Goal: Check status: Check status

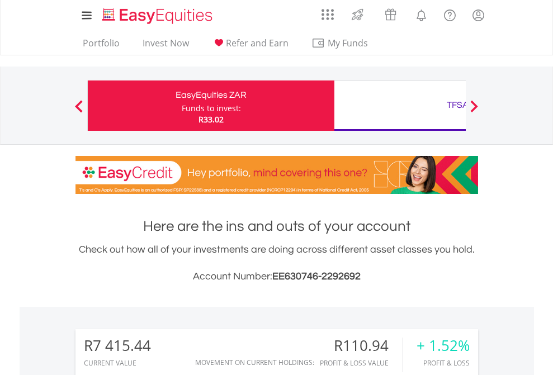
scroll to position [107, 175]
click at [182, 106] on div "Funds to invest:" at bounding box center [211, 108] width 59 height 11
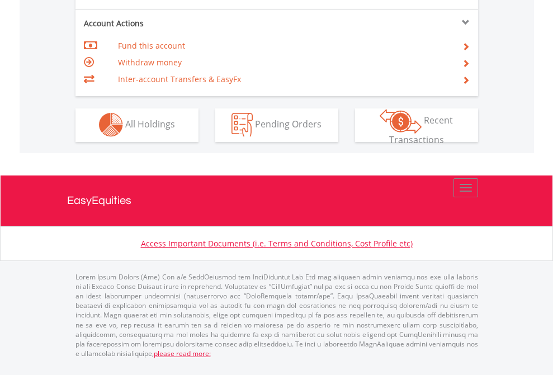
scroll to position [1045, 0]
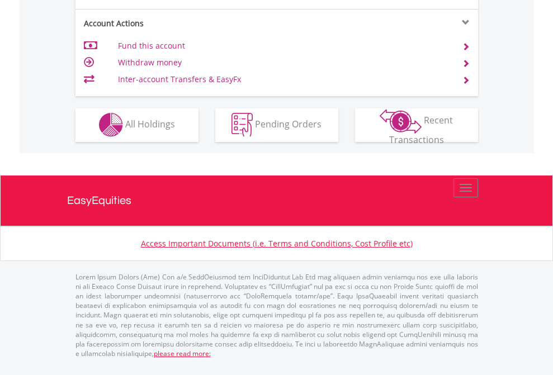
scroll to position [1045, 0]
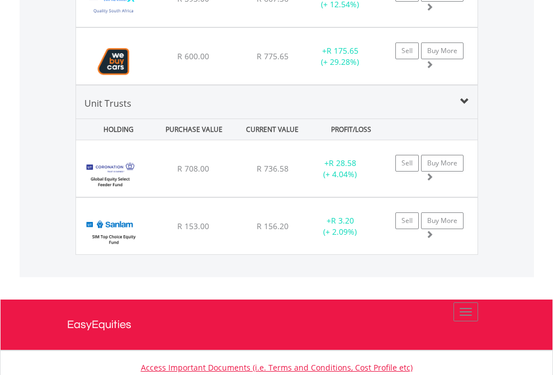
scroll to position [107, 175]
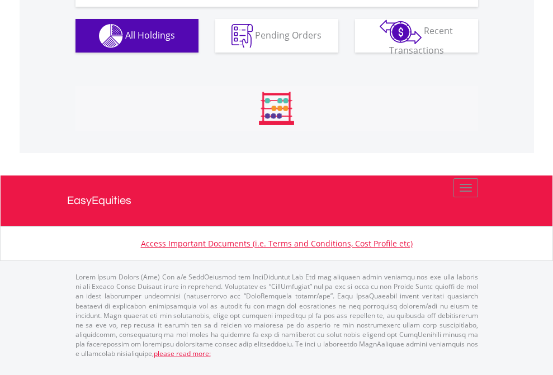
scroll to position [107, 175]
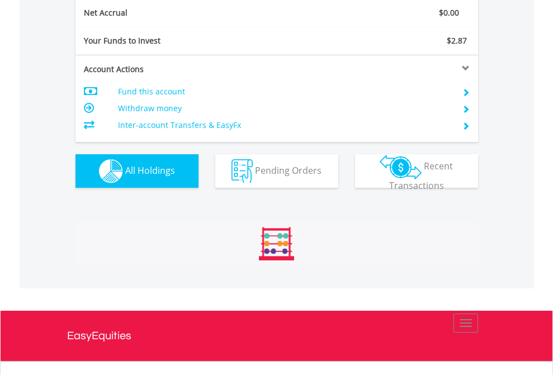
scroll to position [107, 175]
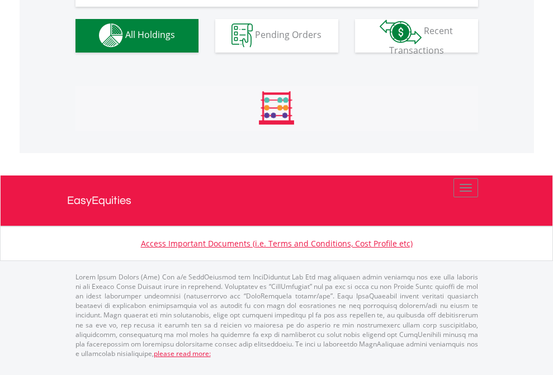
scroll to position [1106, 0]
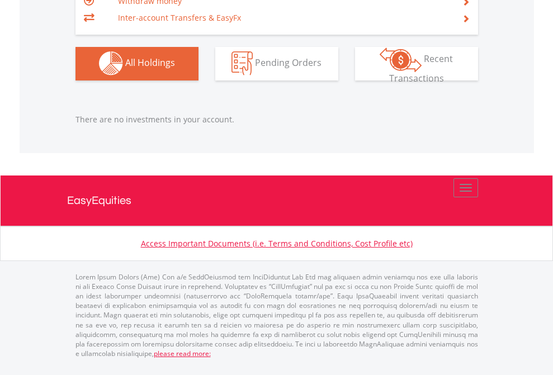
scroll to position [107, 175]
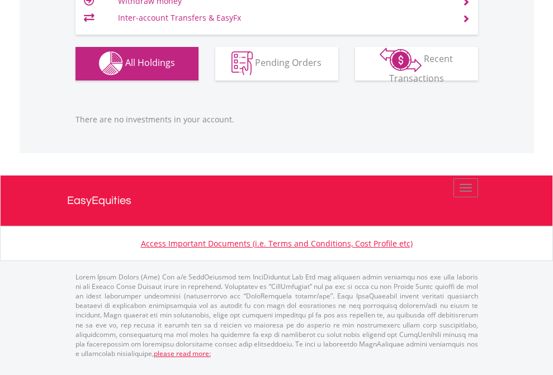
scroll to position [107, 175]
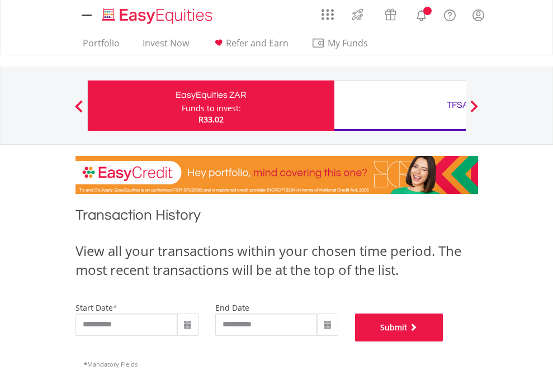
click at [443, 341] on button "Submit" at bounding box center [399, 328] width 88 height 28
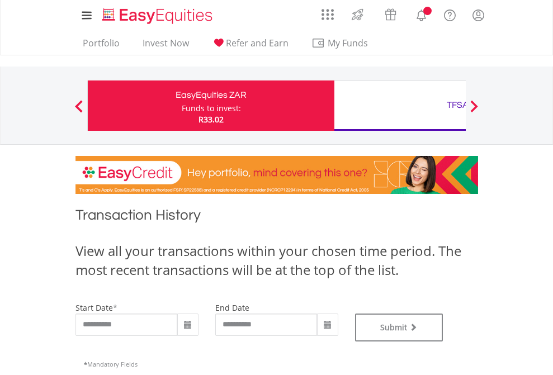
click at [400, 106] on div "TFSA" at bounding box center [457, 105] width 233 height 16
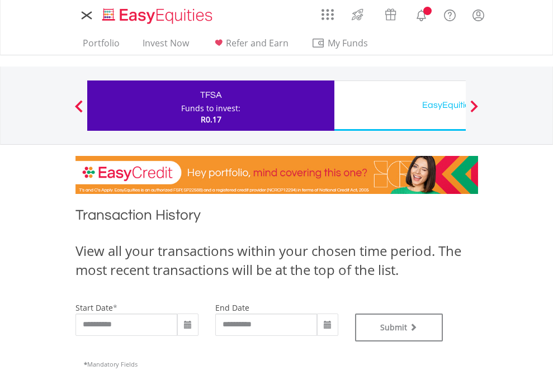
type input "**********"
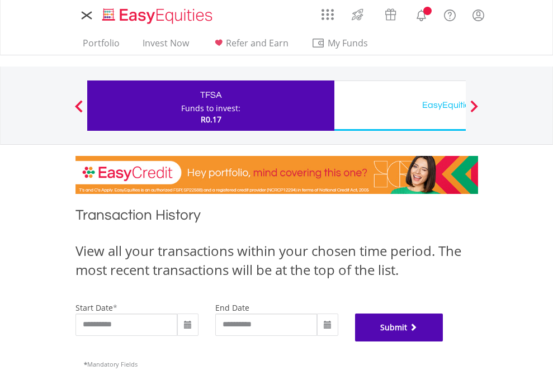
click at [443, 341] on button "Submit" at bounding box center [399, 328] width 88 height 28
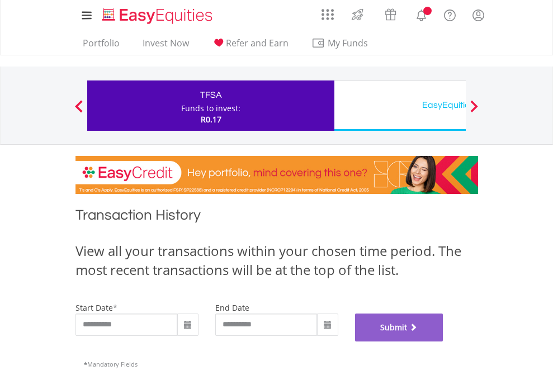
scroll to position [453, 0]
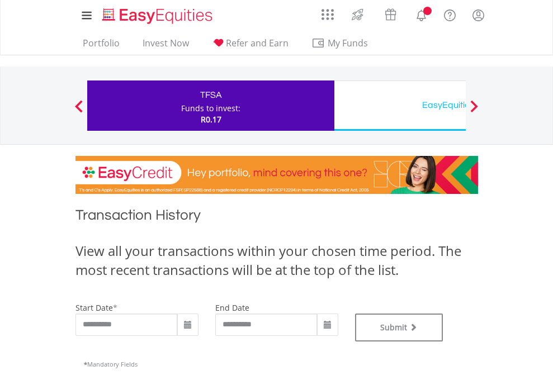
click at [400, 106] on div "EasyEquities USD" at bounding box center [457, 105] width 233 height 16
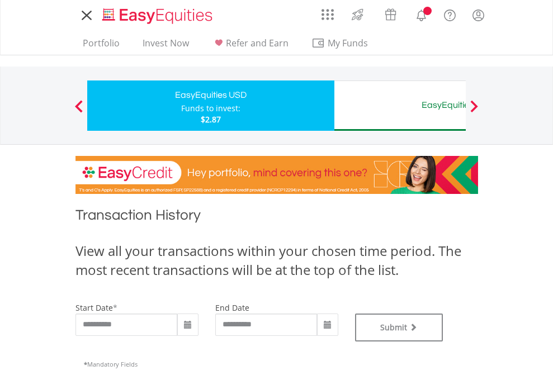
type input "**********"
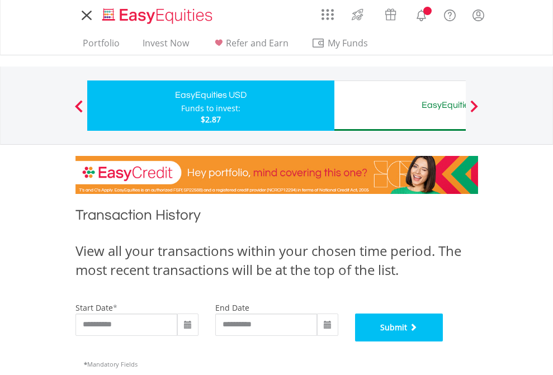
click at [443, 341] on button "Submit" at bounding box center [399, 328] width 88 height 28
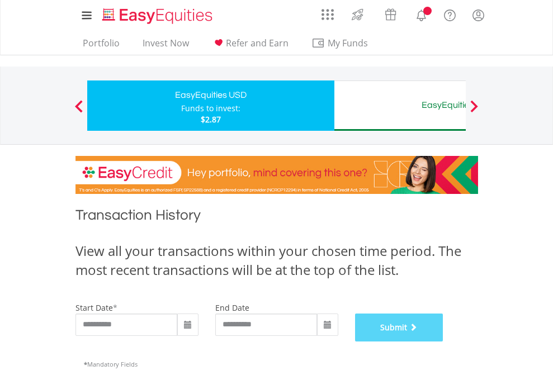
scroll to position [453, 0]
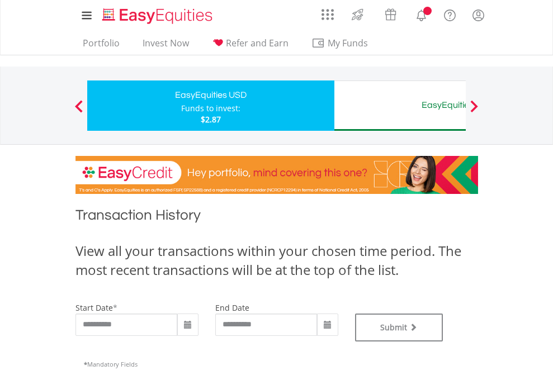
click at [400, 106] on div "EasyEquities AUD" at bounding box center [457, 105] width 233 height 16
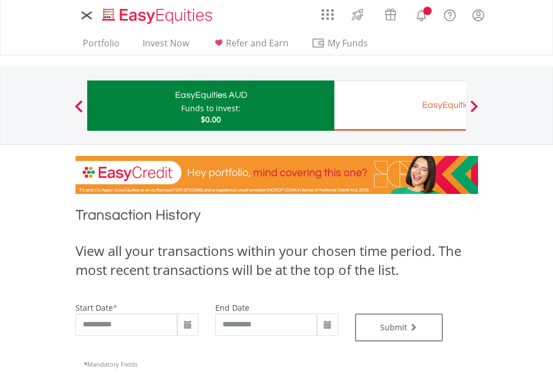
type input "**********"
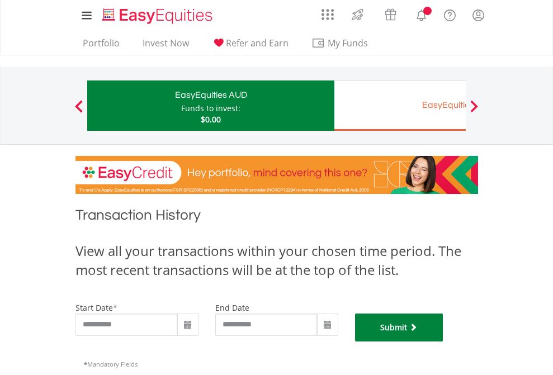
click at [443, 341] on button "Submit" at bounding box center [399, 328] width 88 height 28
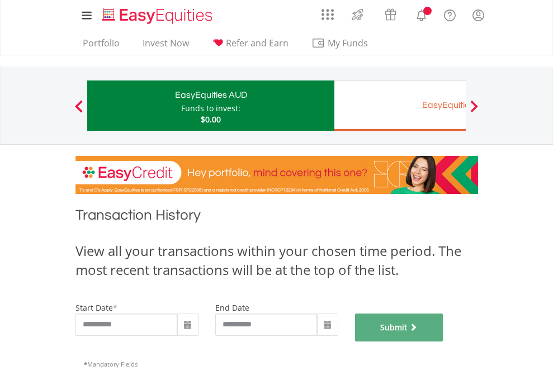
scroll to position [453, 0]
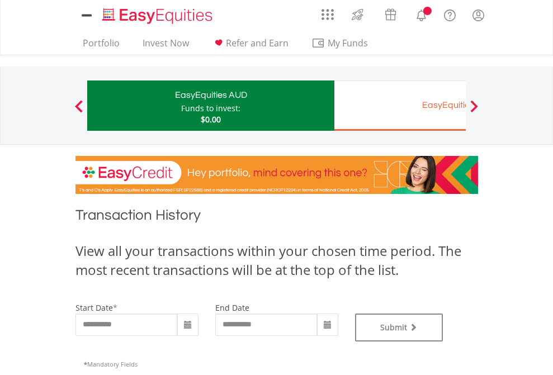
click at [400, 106] on div "EasyEquities EUR" at bounding box center [457, 105] width 233 height 16
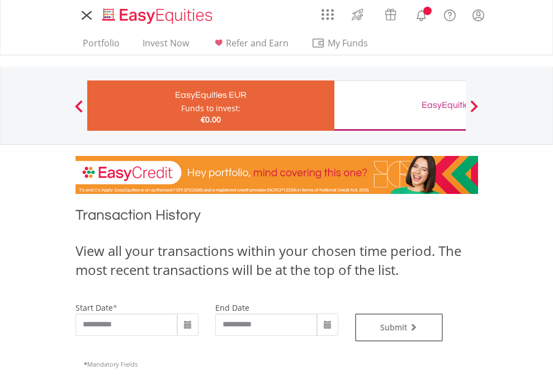
type input "**********"
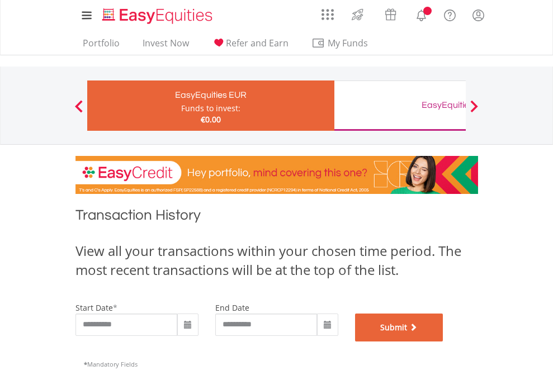
click at [443, 341] on button "Submit" at bounding box center [399, 328] width 88 height 28
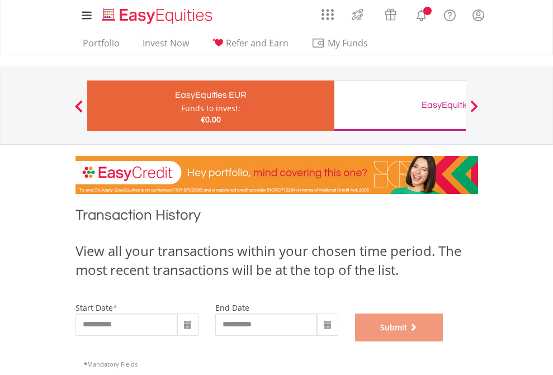
scroll to position [453, 0]
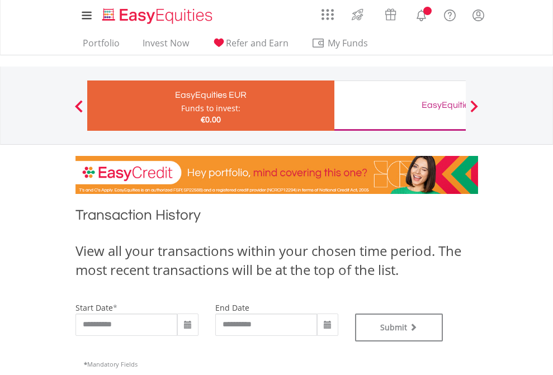
click at [400, 106] on div "EasyEquities GBP" at bounding box center [457, 105] width 233 height 16
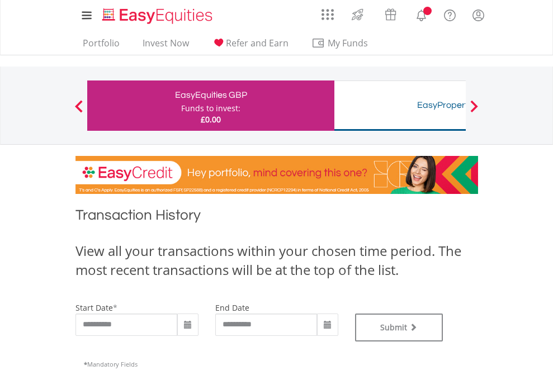
type input "**********"
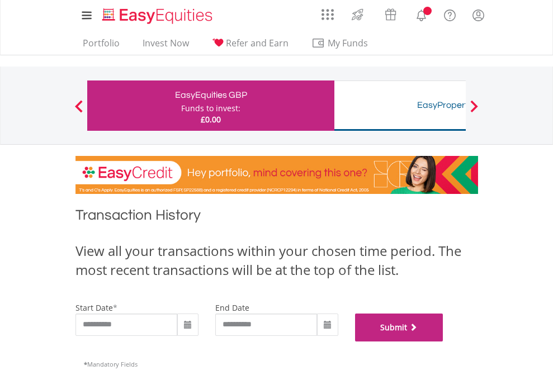
click at [443, 341] on button "Submit" at bounding box center [399, 328] width 88 height 28
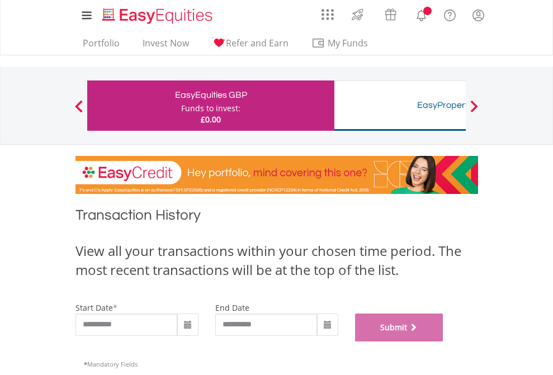
scroll to position [453, 0]
